Goal: Task Accomplishment & Management: Manage account settings

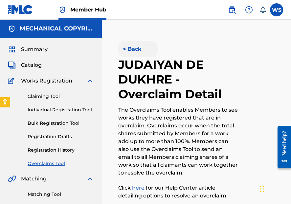
click at [133, 50] on button "< Back" at bounding box center [137, 49] width 39 height 16
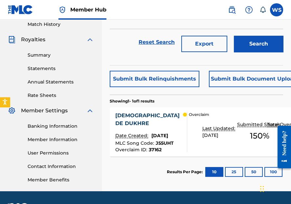
scroll to position [52, 0]
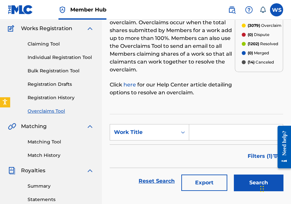
click at [141, 123] on section "SearchWithCriteria1688b01e-22f9-473f-a4e4-11e69794a480 Work Title Filter Status…" at bounding box center [196, 159] width 173 height 91
click at [139, 139] on div "Work Title" at bounding box center [149, 132] width 79 height 16
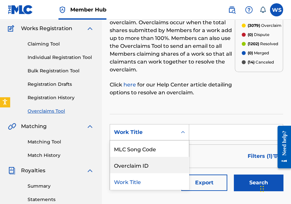
click at [143, 168] on div "Overclaim ID" at bounding box center [149, 165] width 79 height 16
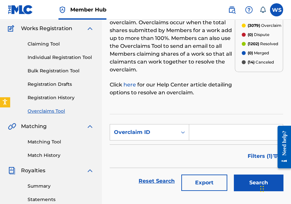
click at [200, 133] on input "Search Form" at bounding box center [236, 133] width 94 height 16
paste input "37170"
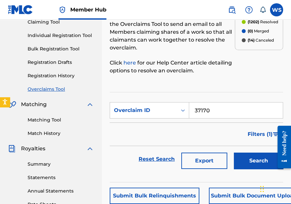
scroll to position [79, 0]
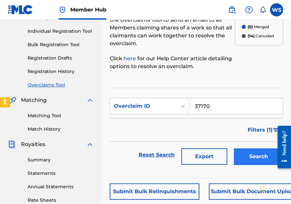
type input "37170"
click at [255, 155] on button "Search" at bounding box center [258, 157] width 49 height 16
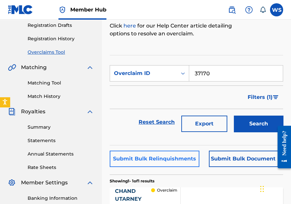
scroll to position [184, 0]
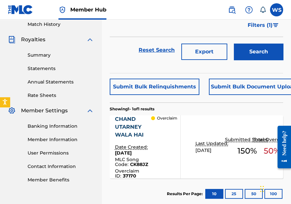
click at [137, 124] on div "CHAND UTARNEY WALA HAI" at bounding box center [133, 127] width 36 height 24
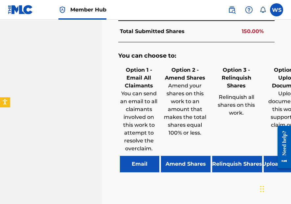
scroll to position [604, 0]
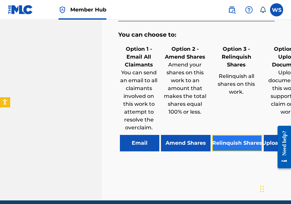
click at [226, 152] on button "Relinquish Shares" at bounding box center [237, 143] width 50 height 16
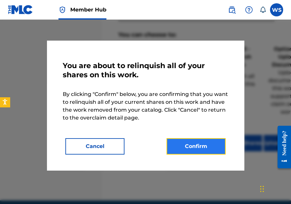
click at [196, 145] on button "Confirm" at bounding box center [195, 146] width 59 height 16
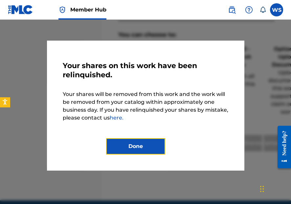
click at [131, 146] on button "Done" at bounding box center [135, 146] width 59 height 16
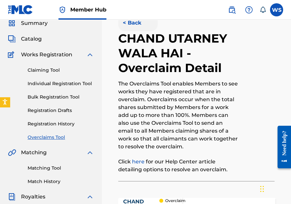
click at [130, 29] on button "< Back" at bounding box center [137, 23] width 39 height 16
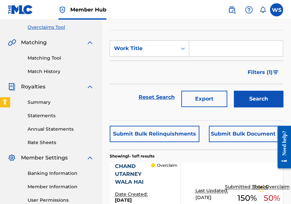
scroll to position [105, 0]
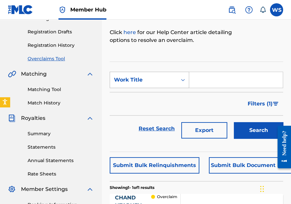
click at [137, 73] on div "Work Title" at bounding box center [149, 80] width 79 height 16
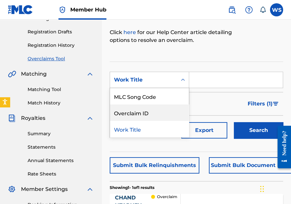
drag, startPoint x: 135, startPoint y: 111, endPoint x: 165, endPoint y: 102, distance: 31.8
click at [135, 111] on div "Overclaim ID" at bounding box center [149, 113] width 79 height 16
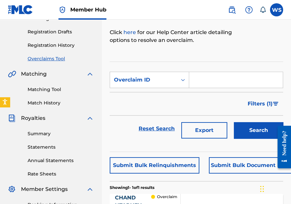
click at [201, 76] on input "Search Form" at bounding box center [236, 80] width 94 height 16
paste input "37179"
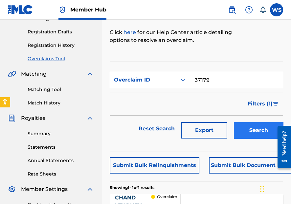
type input "37179"
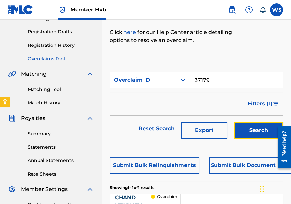
click at [242, 127] on button "Search" at bounding box center [258, 130] width 49 height 16
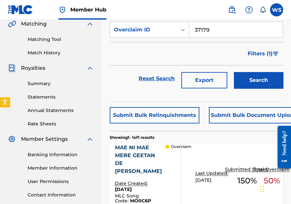
scroll to position [210, 0]
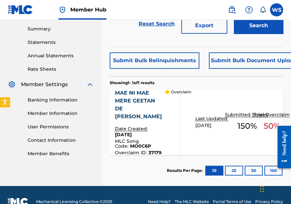
click at [133, 98] on div "MAE NI MAE MERE GEETAN DE [PERSON_NAME]" at bounding box center [140, 104] width 50 height 31
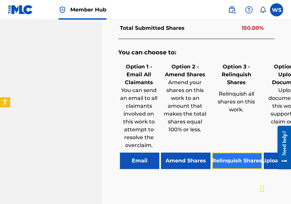
click at [229, 169] on button "Relinquish Shares" at bounding box center [237, 161] width 50 height 16
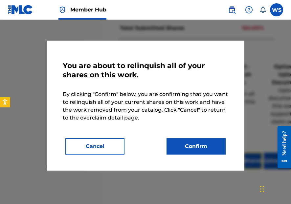
scroll to position [630, 0]
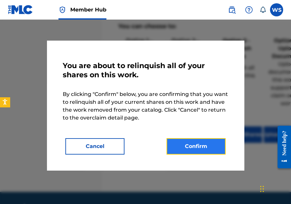
click at [195, 152] on button "Confirm" at bounding box center [195, 146] width 59 height 16
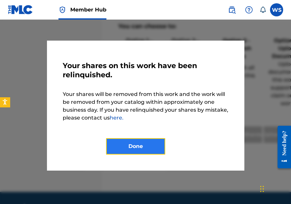
click at [136, 147] on button "Done" at bounding box center [135, 146] width 59 height 16
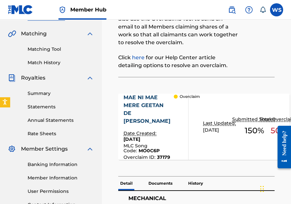
scroll to position [131, 0]
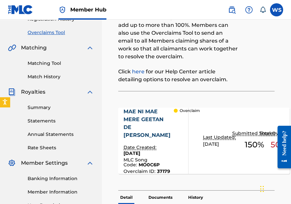
click at [46, 33] on link "Overclaims Tool" at bounding box center [61, 32] width 66 height 7
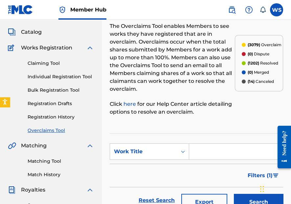
scroll to position [52, 0]
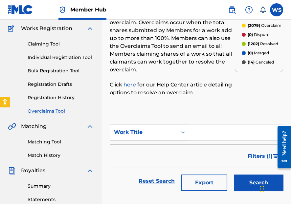
click at [147, 136] on div "Work Title" at bounding box center [143, 133] width 59 height 8
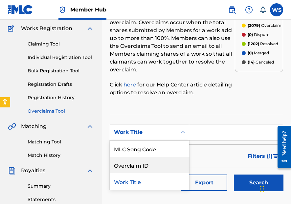
click at [151, 166] on div "Overclaim ID" at bounding box center [149, 165] width 79 height 16
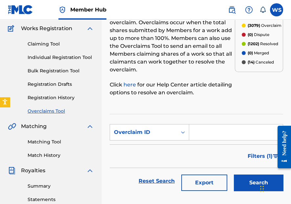
click at [193, 139] on input "Search Form" at bounding box center [236, 133] width 94 height 16
paste input "37173"
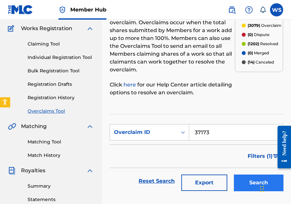
type input "37173"
click at [256, 178] on button "Search" at bounding box center [258, 183] width 49 height 16
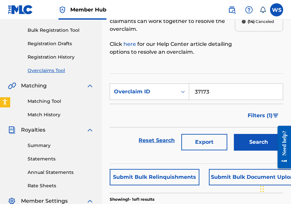
scroll to position [131, 0]
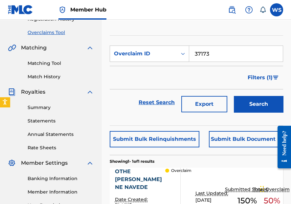
click at [130, 187] on div "OTHE [PERSON_NAME] NE NAVEDE" at bounding box center [140, 180] width 50 height 24
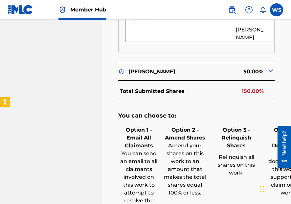
scroll to position [577, 0]
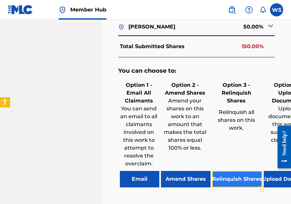
click at [231, 183] on button "Relinquish Shares" at bounding box center [237, 179] width 50 height 16
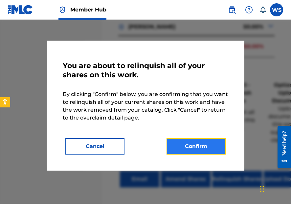
click at [187, 150] on button "Confirm" at bounding box center [195, 146] width 59 height 16
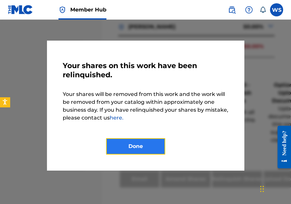
click at [132, 145] on button "Done" at bounding box center [135, 146] width 59 height 16
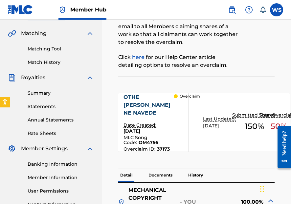
scroll to position [131, 0]
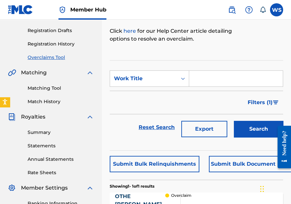
scroll to position [79, 0]
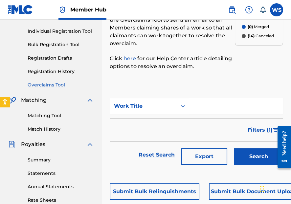
click at [137, 104] on div "Work Title" at bounding box center [143, 106] width 59 height 8
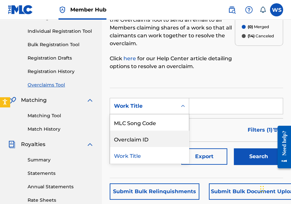
drag, startPoint x: 143, startPoint y: 137, endPoint x: 191, endPoint y: 115, distance: 52.7
click at [143, 137] on div "Overclaim ID" at bounding box center [149, 139] width 79 height 16
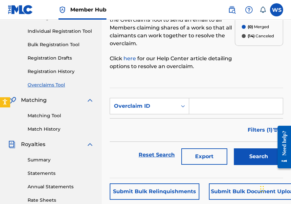
click at [202, 107] on input "Search Form" at bounding box center [236, 106] width 94 height 16
paste input "37161"
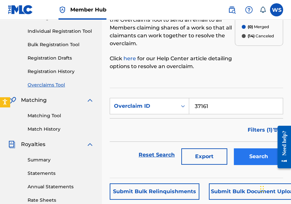
type input "37161"
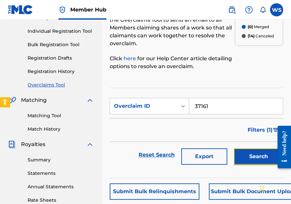
click at [258, 150] on button "Search" at bounding box center [258, 157] width 49 height 16
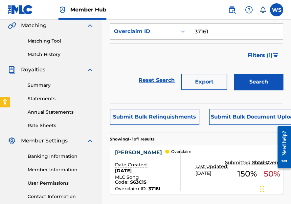
scroll to position [184, 0]
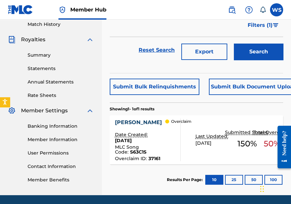
click at [125, 122] on div "[PERSON_NAME]" at bounding box center [140, 123] width 50 height 8
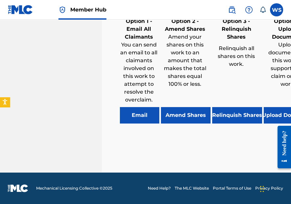
scroll to position [630, 0]
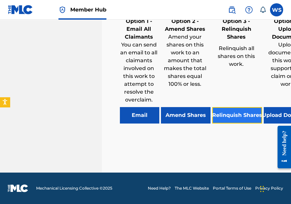
click at [233, 124] on button "Relinquish Shares" at bounding box center [237, 115] width 50 height 16
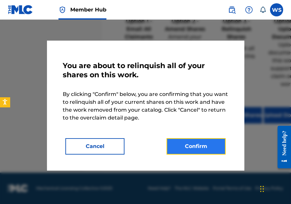
click at [185, 150] on button "Confirm" at bounding box center [195, 146] width 59 height 16
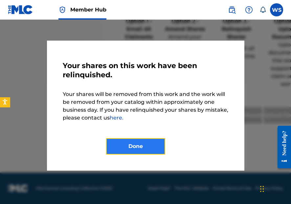
click at [127, 140] on button "Done" at bounding box center [135, 146] width 59 height 16
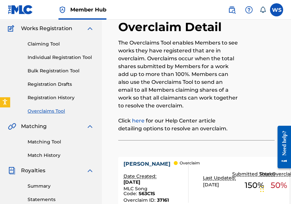
scroll to position [0, 0]
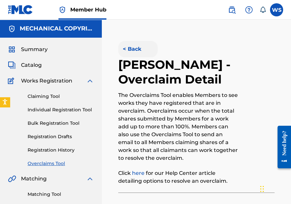
click at [130, 43] on button "< Back" at bounding box center [137, 49] width 39 height 16
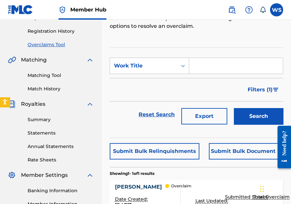
scroll to position [52, 0]
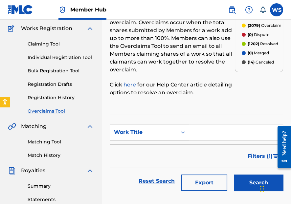
click at [151, 126] on div "Work Title" at bounding box center [149, 132] width 79 height 16
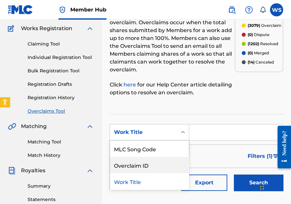
click at [148, 163] on div "Overclaim ID" at bounding box center [149, 165] width 79 height 16
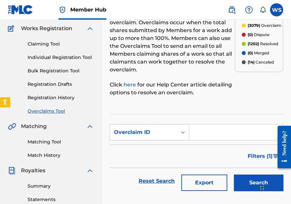
click at [208, 129] on input "Search Form" at bounding box center [236, 133] width 94 height 16
paste input "37181"
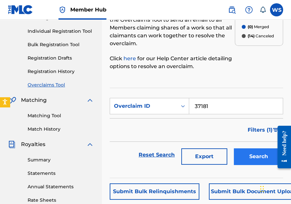
type input "37181"
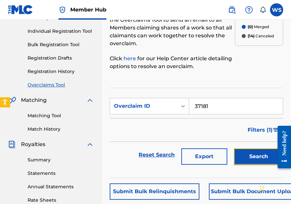
click at [243, 151] on button "Search" at bounding box center [258, 157] width 49 height 16
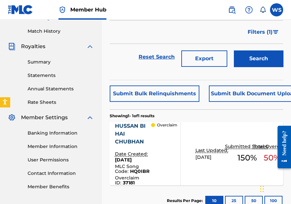
scroll to position [184, 0]
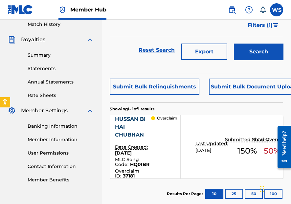
click at [120, 127] on div "HUSSAN BI HAI CHUBHAN" at bounding box center [133, 127] width 36 height 24
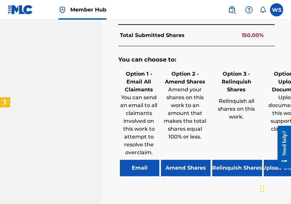
scroll to position [630, 0]
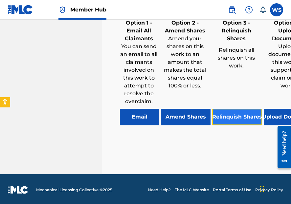
click at [222, 125] on button "Relinquish Shares" at bounding box center [237, 117] width 50 height 16
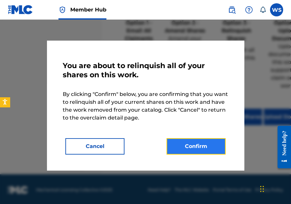
click at [208, 145] on button "Confirm" at bounding box center [195, 146] width 59 height 16
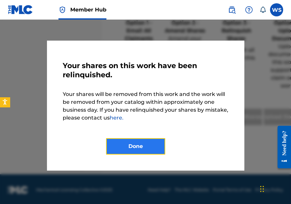
click at [137, 143] on button "Done" at bounding box center [135, 146] width 59 height 16
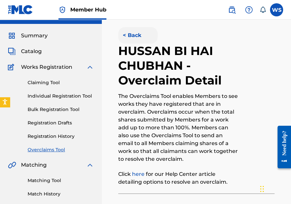
scroll to position [0, 0]
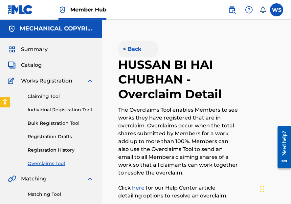
click at [128, 52] on button "< Back" at bounding box center [137, 49] width 39 height 16
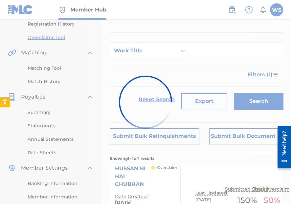
scroll to position [105, 0]
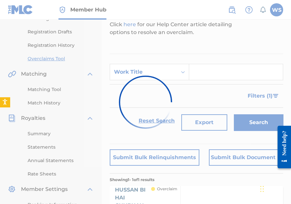
click at [142, 71] on div at bounding box center [145, 102] width 291 height 204
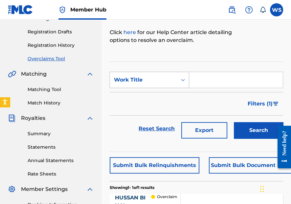
click at [152, 76] on div "Work Title" at bounding box center [143, 80] width 59 height 8
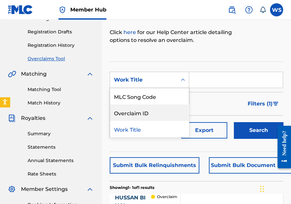
click at [148, 115] on div "Overclaim ID" at bounding box center [149, 113] width 79 height 16
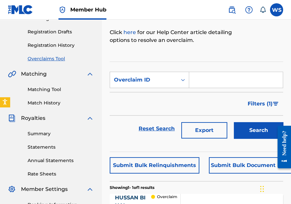
click at [206, 84] on input "Search Form" at bounding box center [236, 80] width 94 height 16
paste input "37153"
type input "37153"
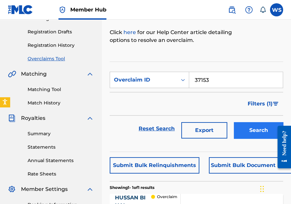
drag, startPoint x: 257, startPoint y: 119, endPoint x: 259, endPoint y: 126, distance: 7.5
click at [257, 119] on div "Search" at bounding box center [256, 129] width 52 height 26
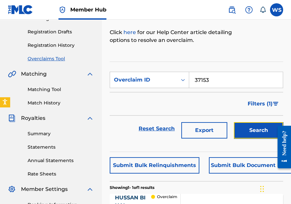
click at [259, 127] on button "Search" at bounding box center [258, 130] width 49 height 16
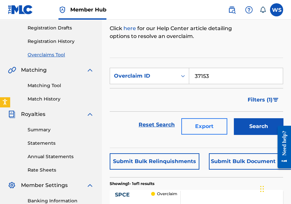
scroll to position [157, 0]
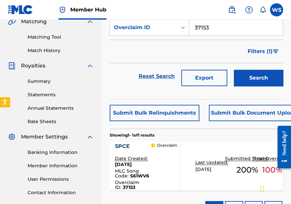
click at [125, 147] on div "SPCE" at bounding box center [133, 147] width 36 height 8
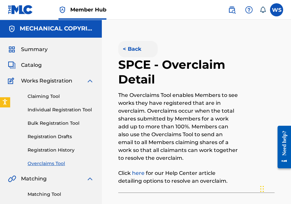
click at [134, 50] on button "< Back" at bounding box center [137, 49] width 39 height 16
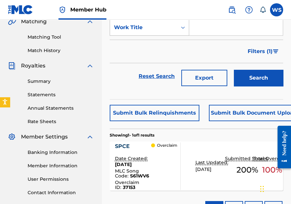
click at [162, 34] on div "Work Title" at bounding box center [149, 27] width 79 height 16
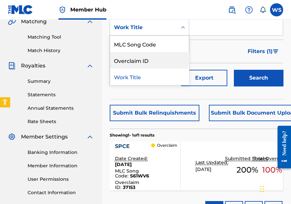
click at [150, 65] on div "Overclaim ID" at bounding box center [149, 60] width 79 height 16
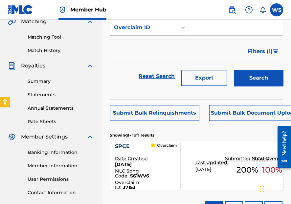
click at [215, 31] on input "Search Form" at bounding box center [236, 28] width 94 height 16
paste input "37186"
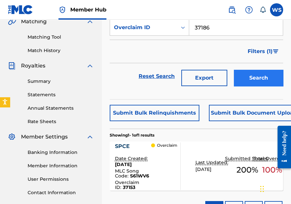
type input "37186"
click at [250, 72] on button "Search" at bounding box center [258, 78] width 49 height 16
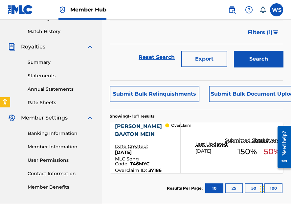
scroll to position [184, 0]
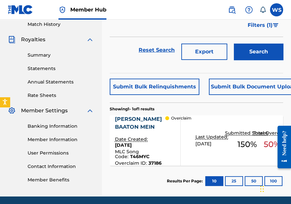
click at [122, 131] on div "[PERSON_NAME] BAATON MEIN" at bounding box center [140, 123] width 50 height 16
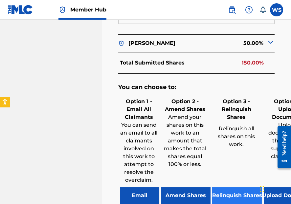
scroll to position [551, 0]
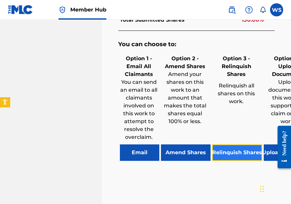
click at [223, 161] on button "Relinquish Shares" at bounding box center [237, 153] width 50 height 16
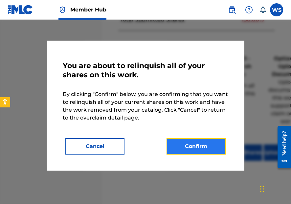
click at [192, 152] on button "Confirm" at bounding box center [195, 146] width 59 height 16
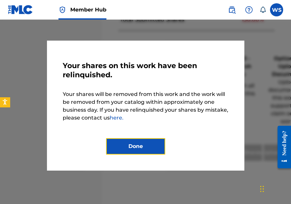
click at [147, 149] on button "Done" at bounding box center [135, 146] width 59 height 16
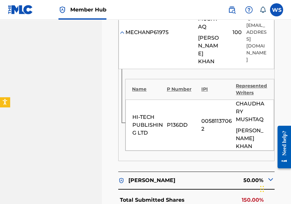
scroll to position [367, 0]
